Goal: Check status: Check status

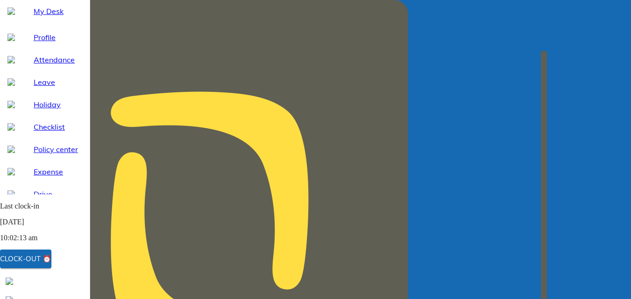
click at [37, 17] on span "My Desk" at bounding box center [58, 11] width 49 height 11
click at [46, 262] on div "Clock-out ⏰" at bounding box center [25, 259] width 51 height 12
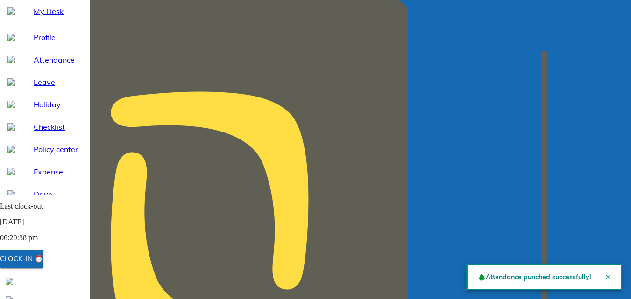
click at [46, 65] on span "Attendance" at bounding box center [58, 59] width 49 height 11
select select "10"
